Goal: Find specific page/section: Find specific page/section

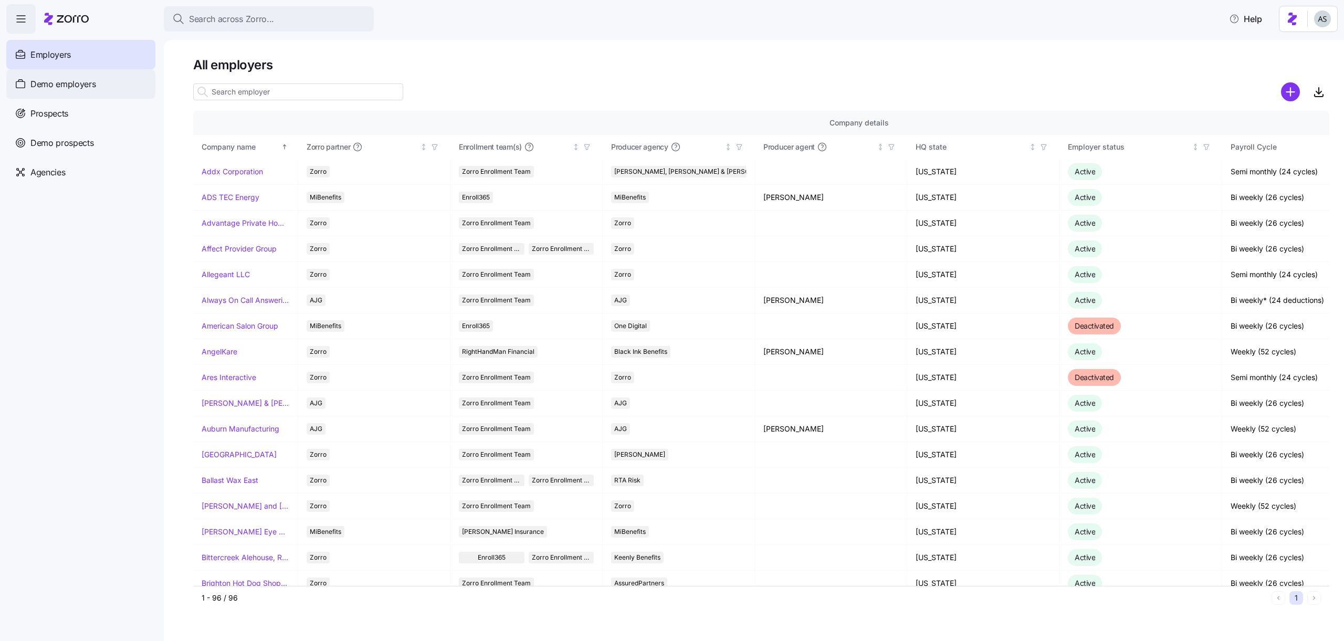
click at [76, 84] on span "Demo employers" at bounding box center [63, 84] width 66 height 13
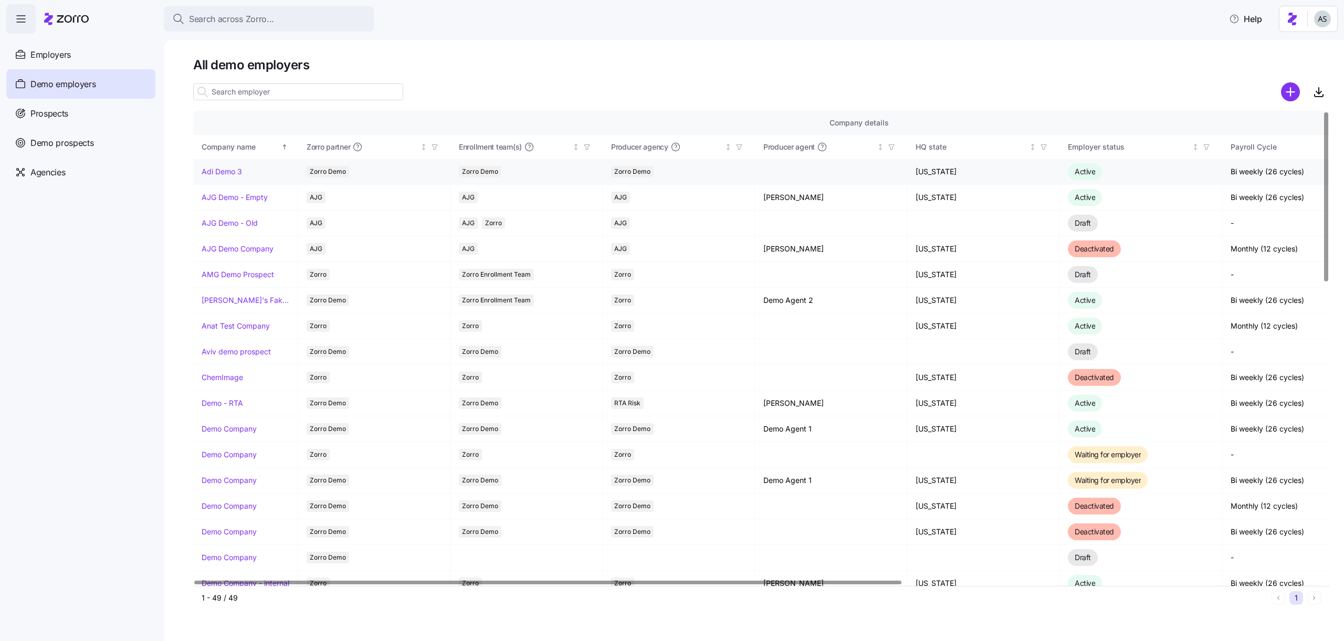
click at [229, 174] on link "Adi Demo 3" at bounding box center [222, 171] width 40 height 10
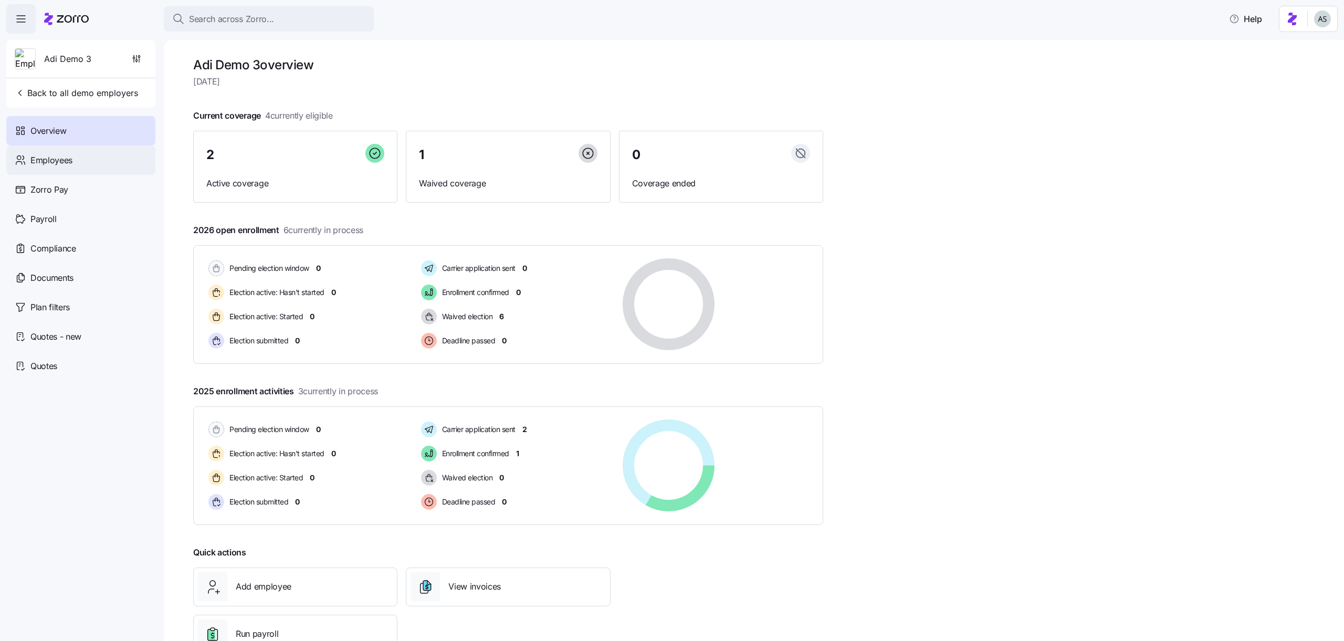
click at [82, 149] on div "Employees" at bounding box center [80, 159] width 149 height 29
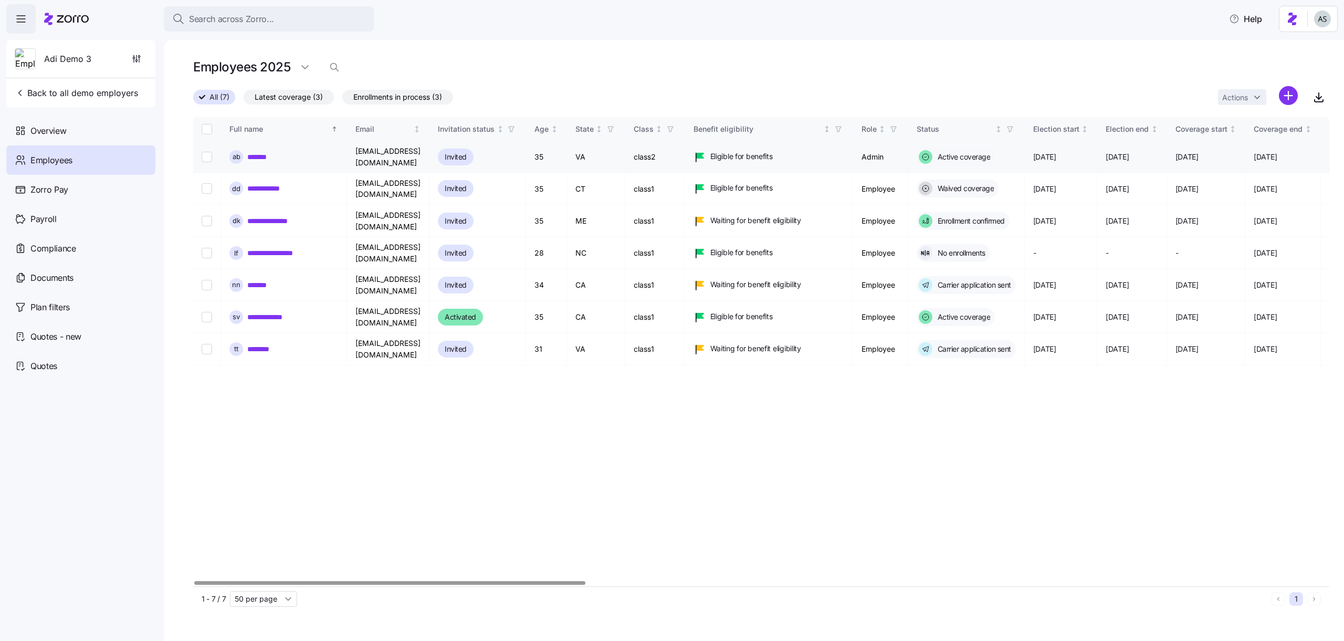
click at [404, 159] on td "[EMAIL_ADDRESS][DOMAIN_NAME]" at bounding box center [388, 157] width 82 height 32
click at [480, 80] on div "Employees 2025" at bounding box center [761, 71] width 1136 height 29
click at [1303, 15] on html "Search across Zorro... Help Adi Demo 3 Back to all demo employers Overview Empl…" at bounding box center [672, 317] width 1344 height 635
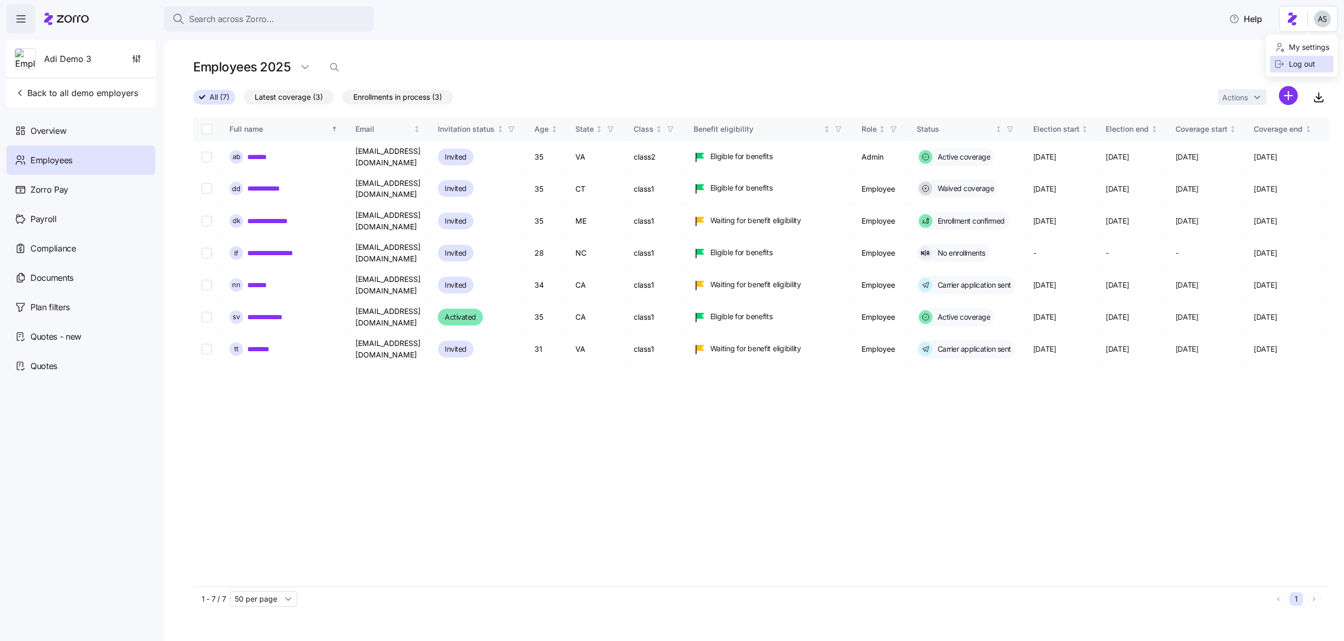
click at [1275, 68] on icon at bounding box center [1279, 64] width 10 height 10
